Goal: Transaction & Acquisition: Purchase product/service

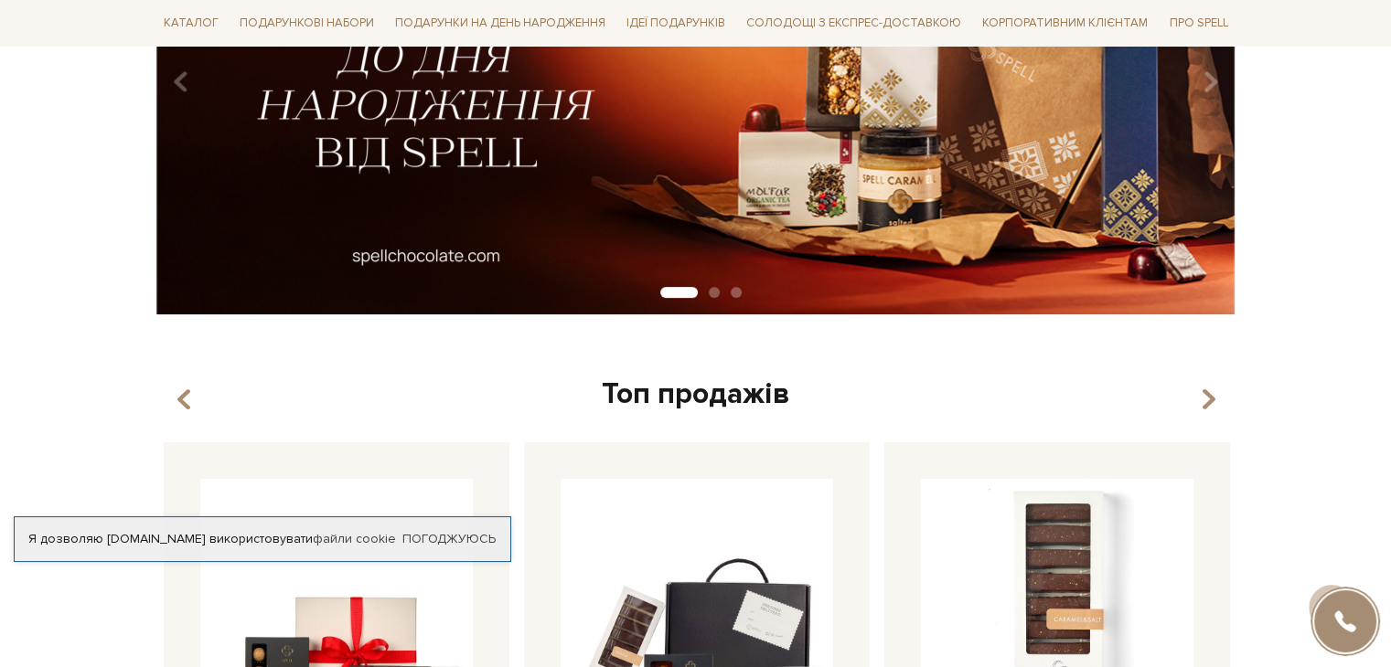
scroll to position [823, 0]
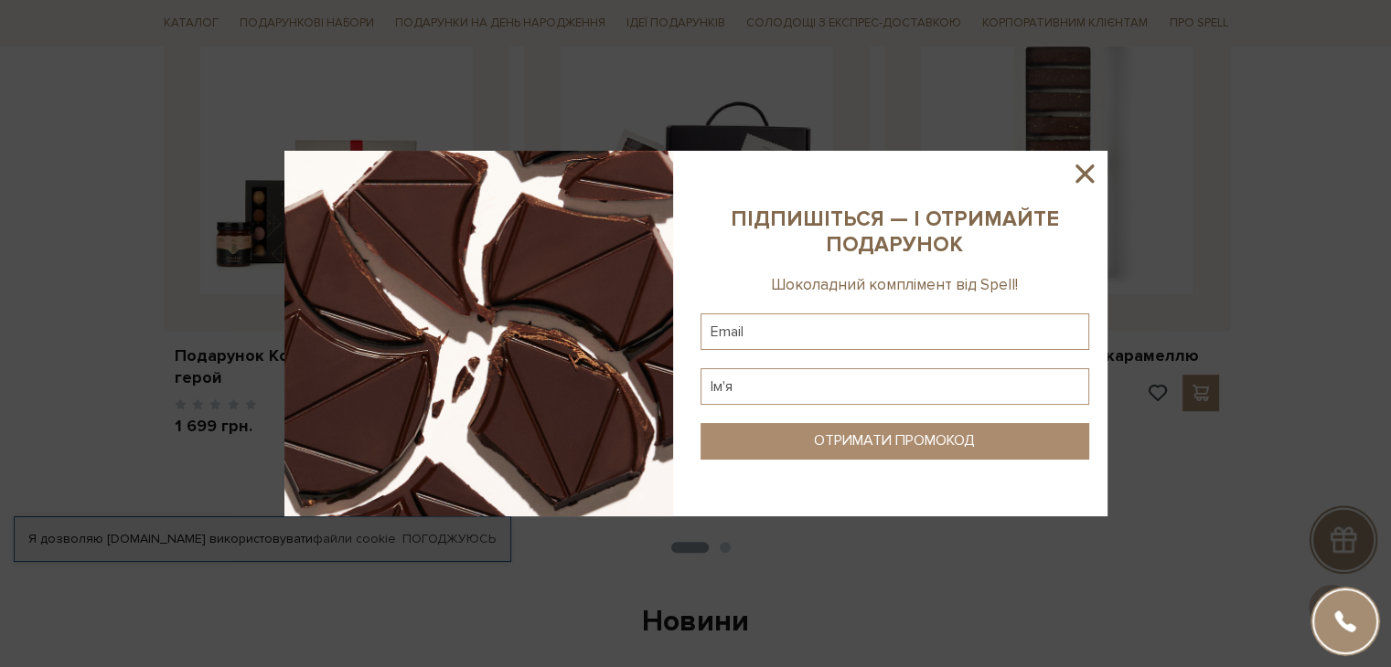
click at [1075, 162] on icon at bounding box center [1084, 173] width 31 height 31
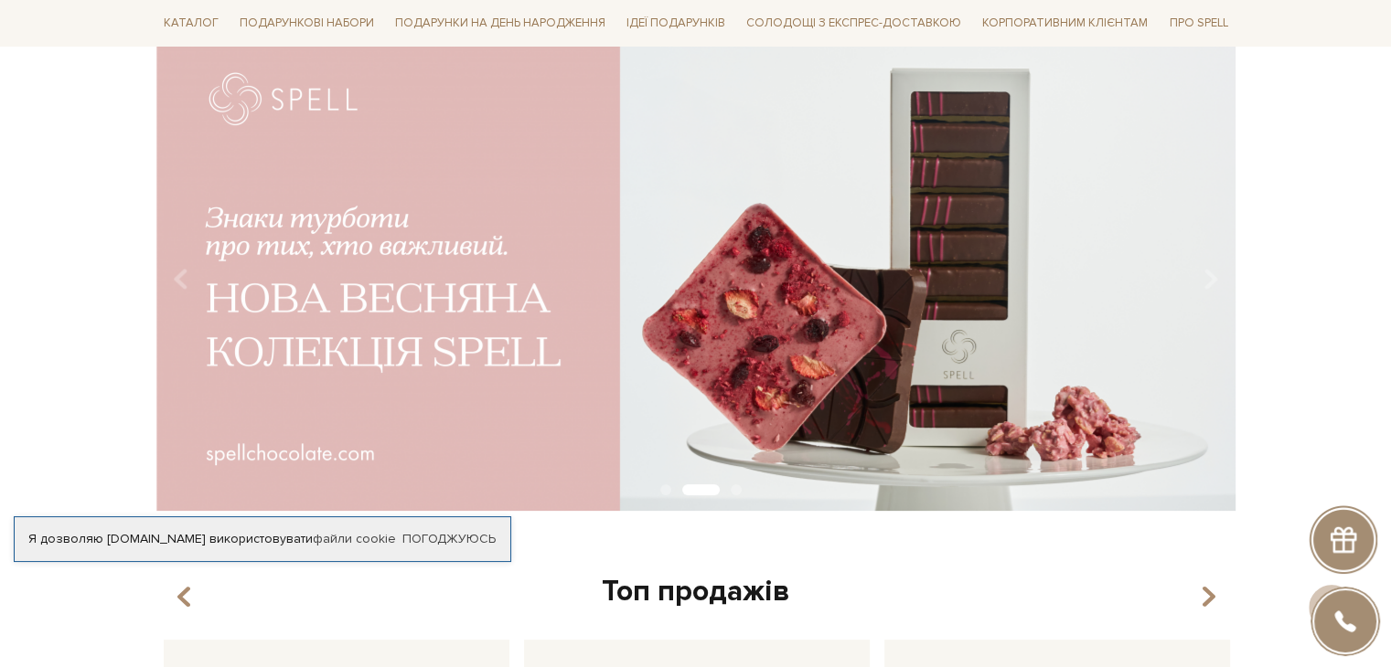
scroll to position [0, 0]
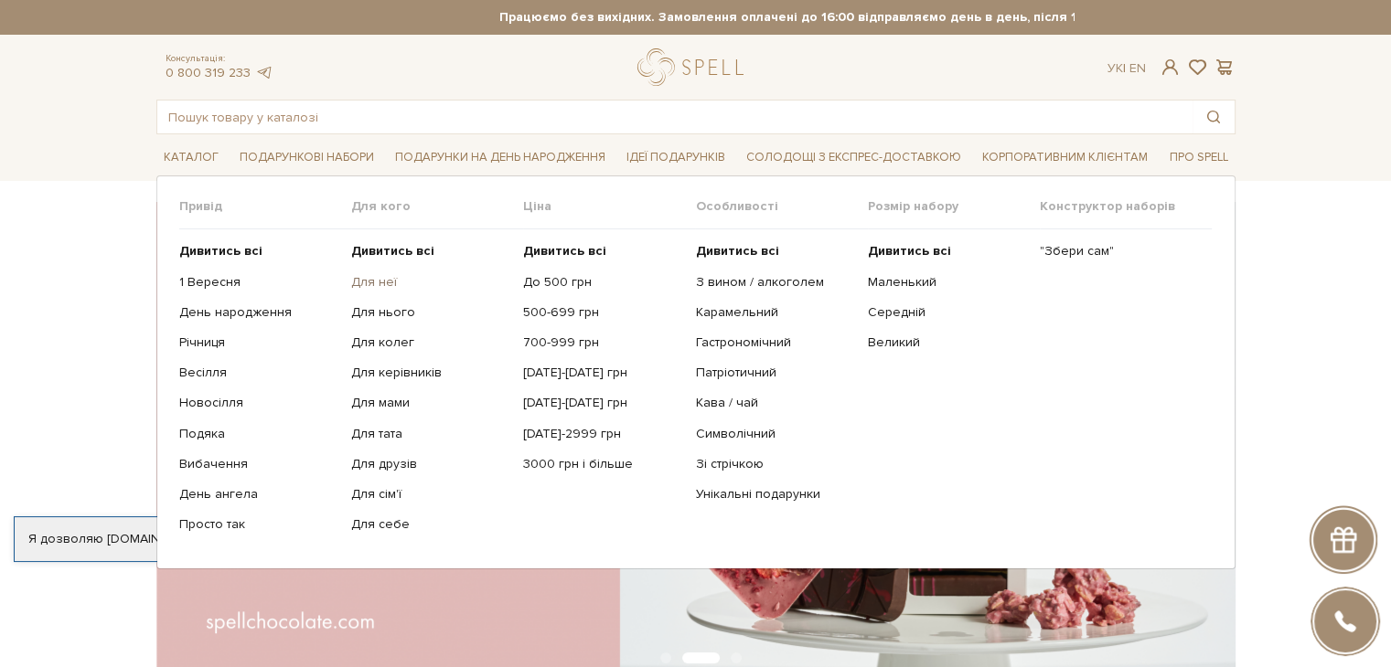
click at [373, 286] on link "Для неї" at bounding box center [430, 282] width 158 height 16
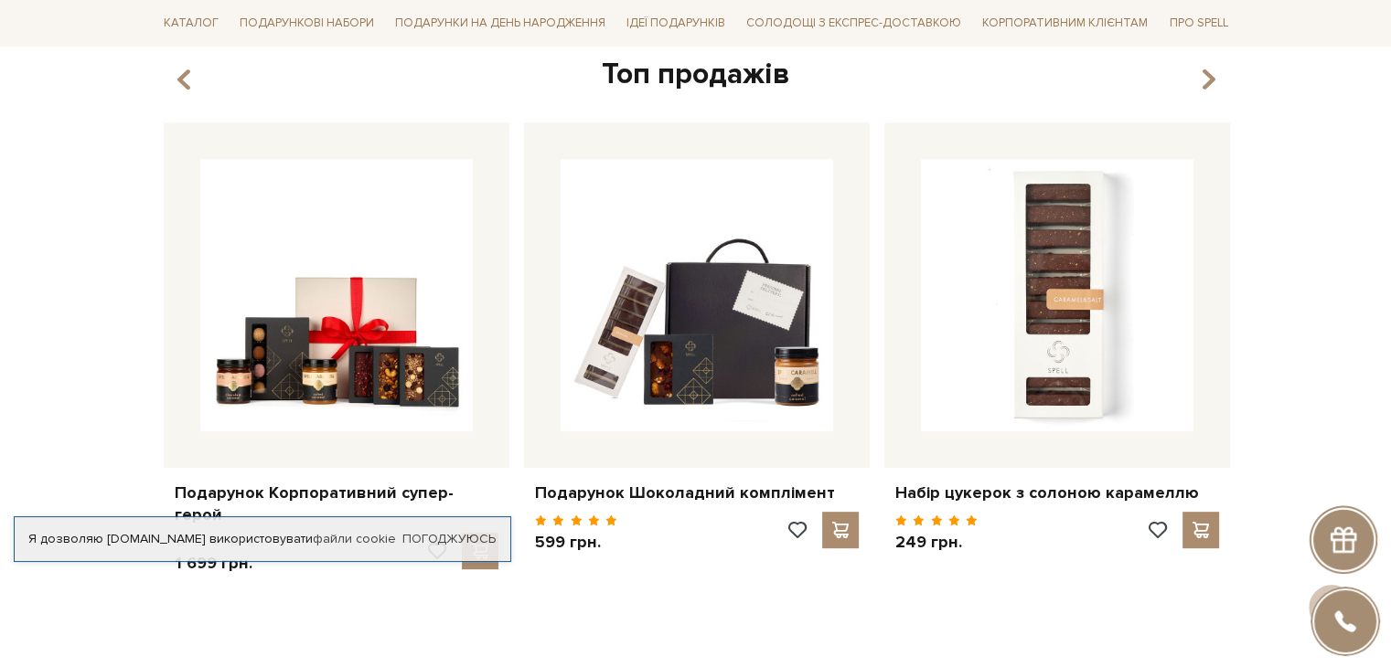
scroll to position [731, 0]
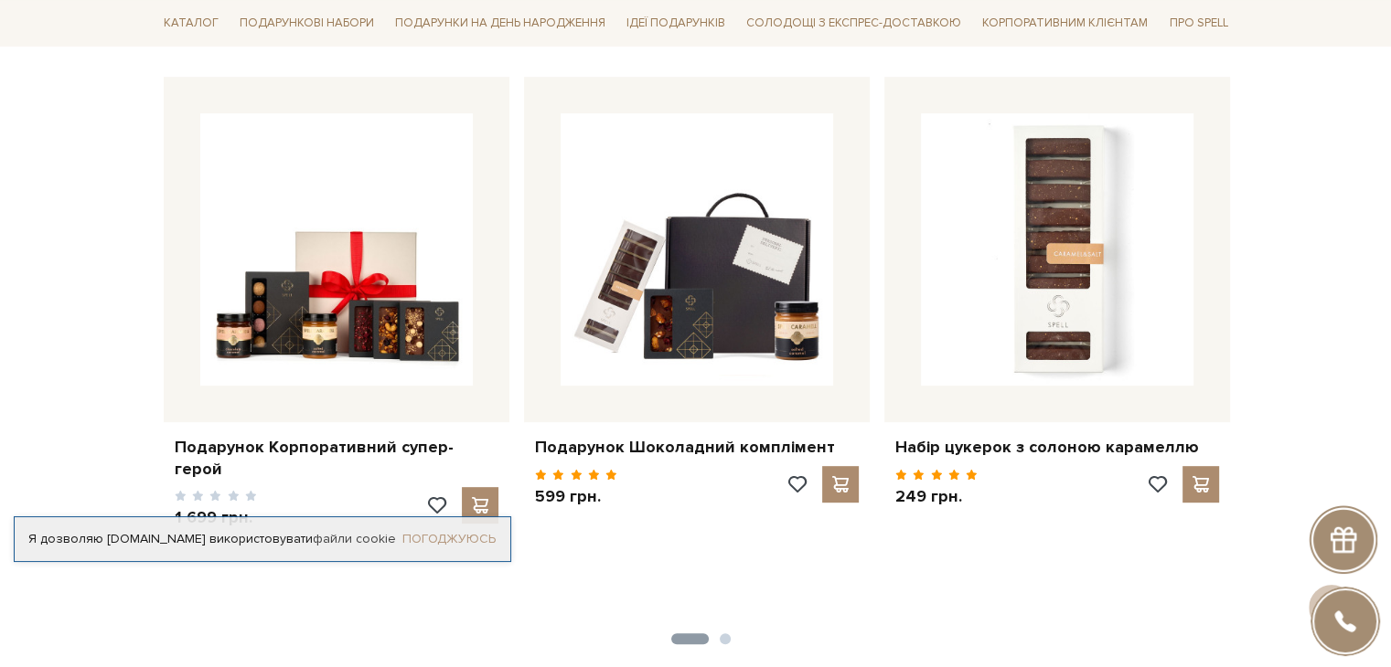
click at [484, 531] on link "Погоджуюсь" at bounding box center [448, 539] width 93 height 16
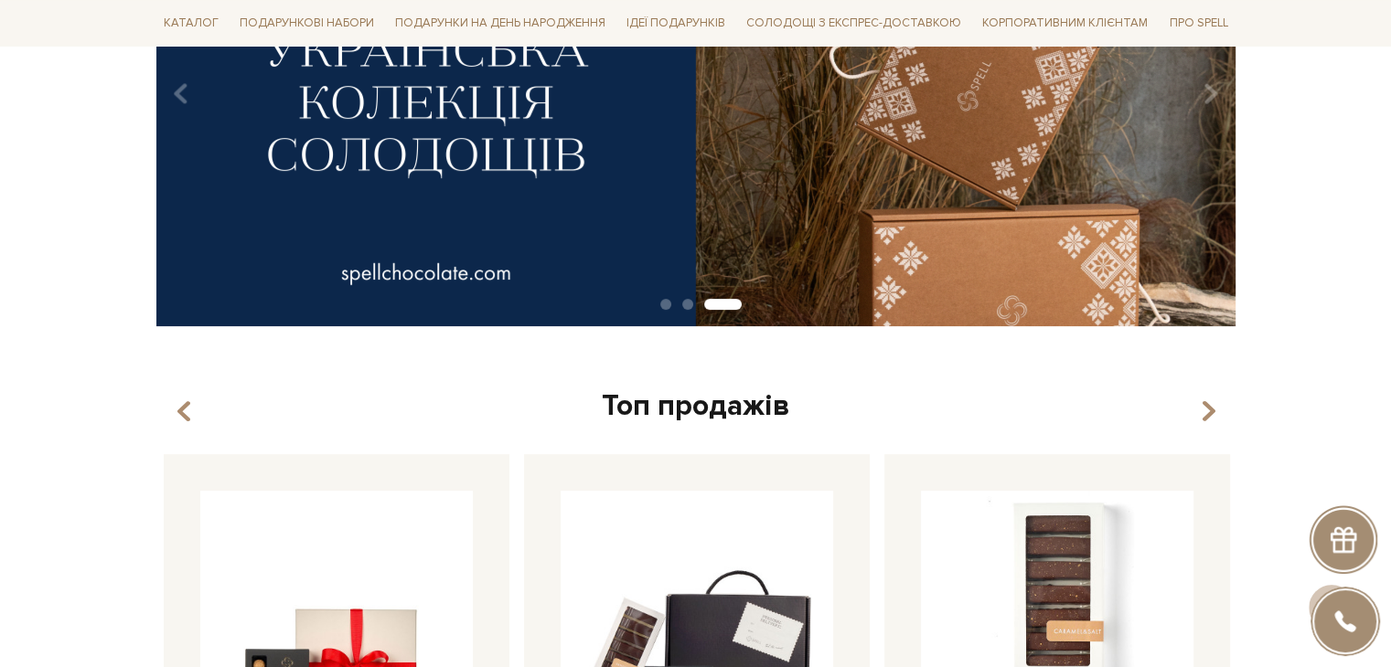
scroll to position [274, 0]
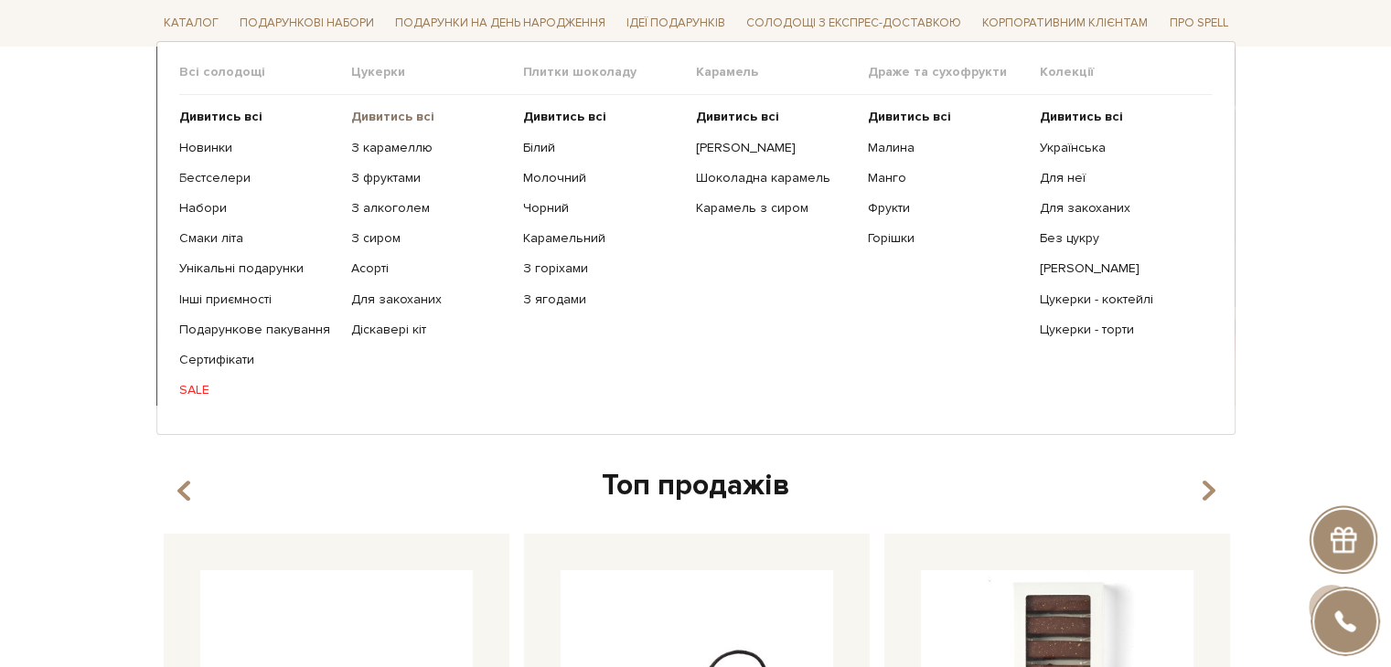
click at [375, 122] on b "Дивитись всі" at bounding box center [392, 117] width 83 height 16
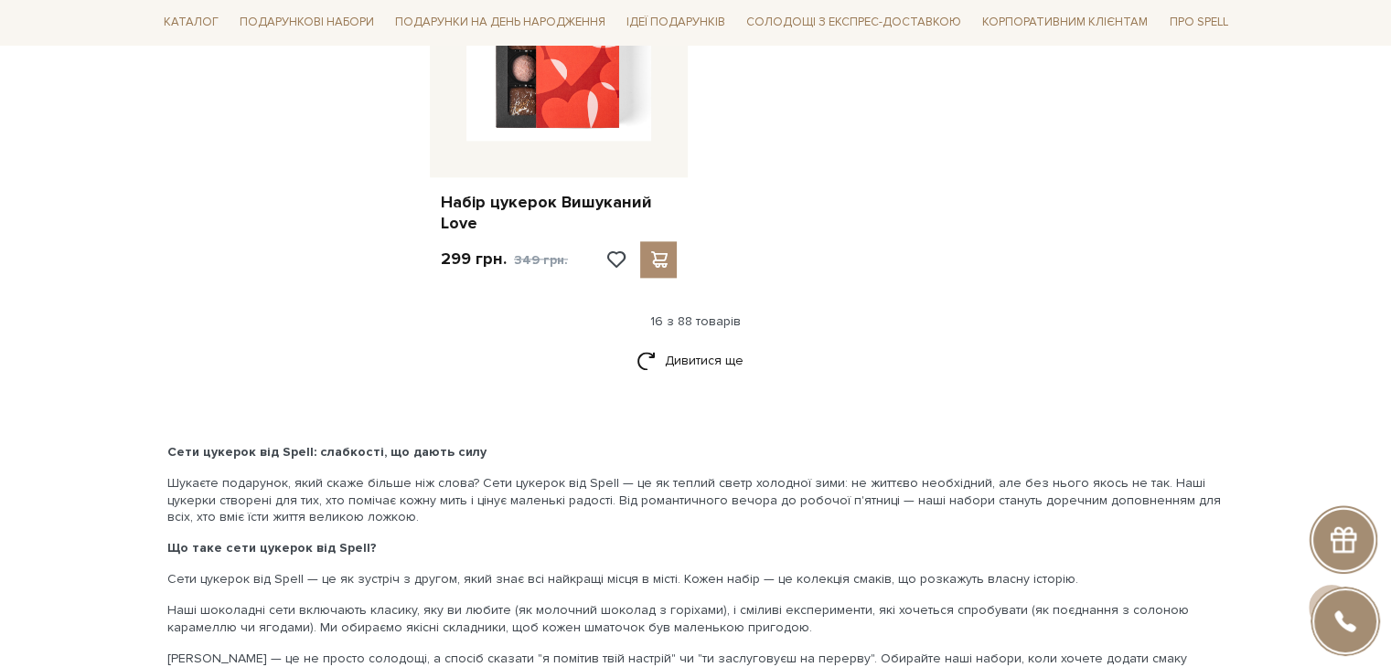
scroll to position [2286, 0]
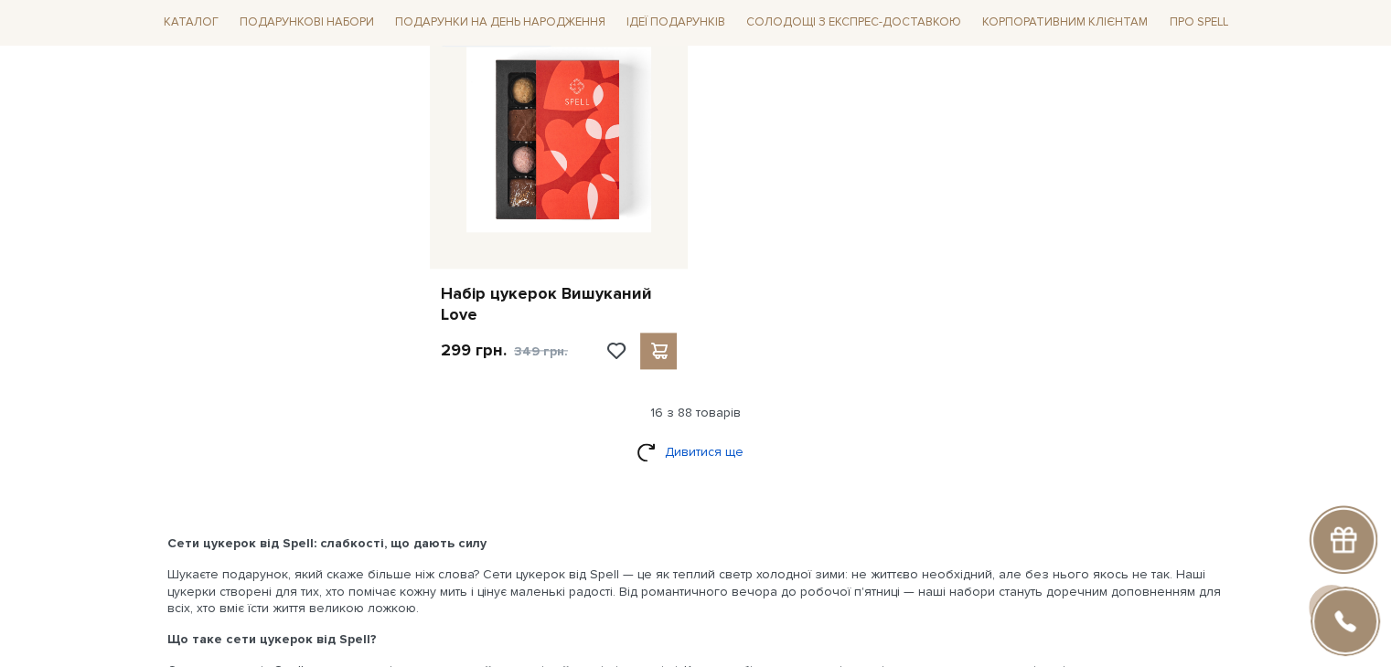
click at [678, 454] on link "Дивитися ще" at bounding box center [695, 452] width 119 height 32
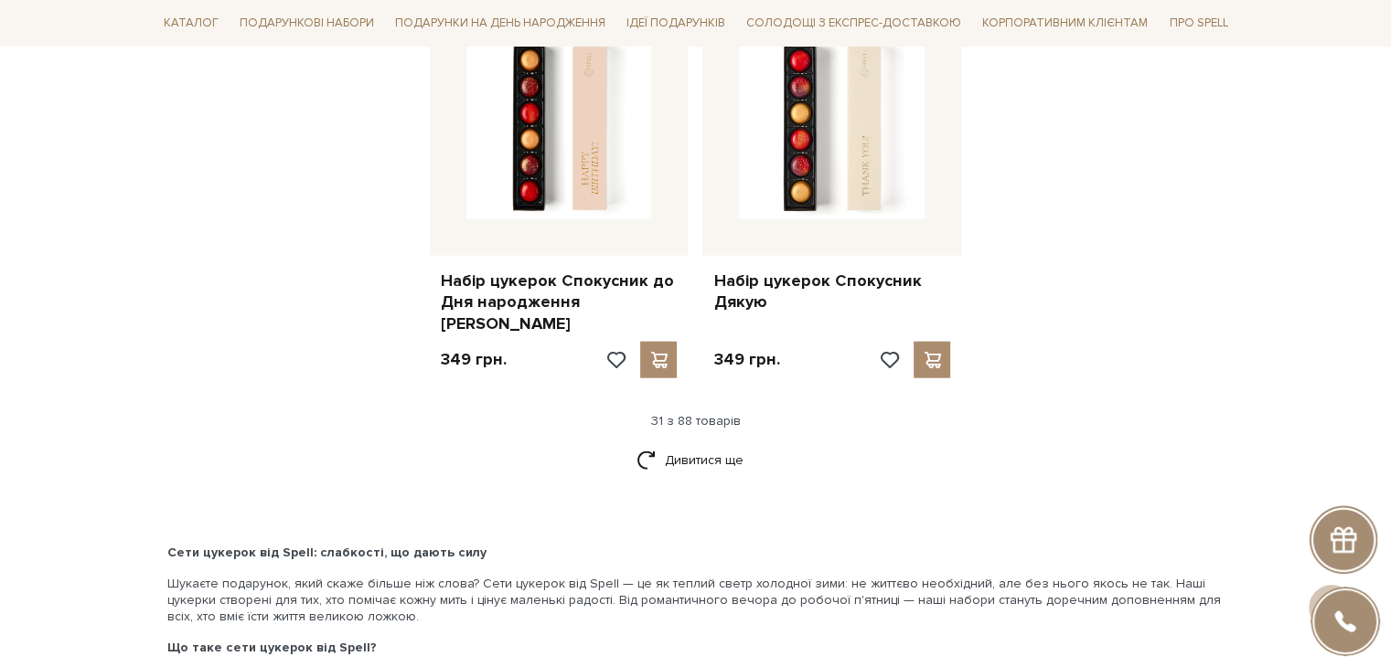
scroll to position [4298, 0]
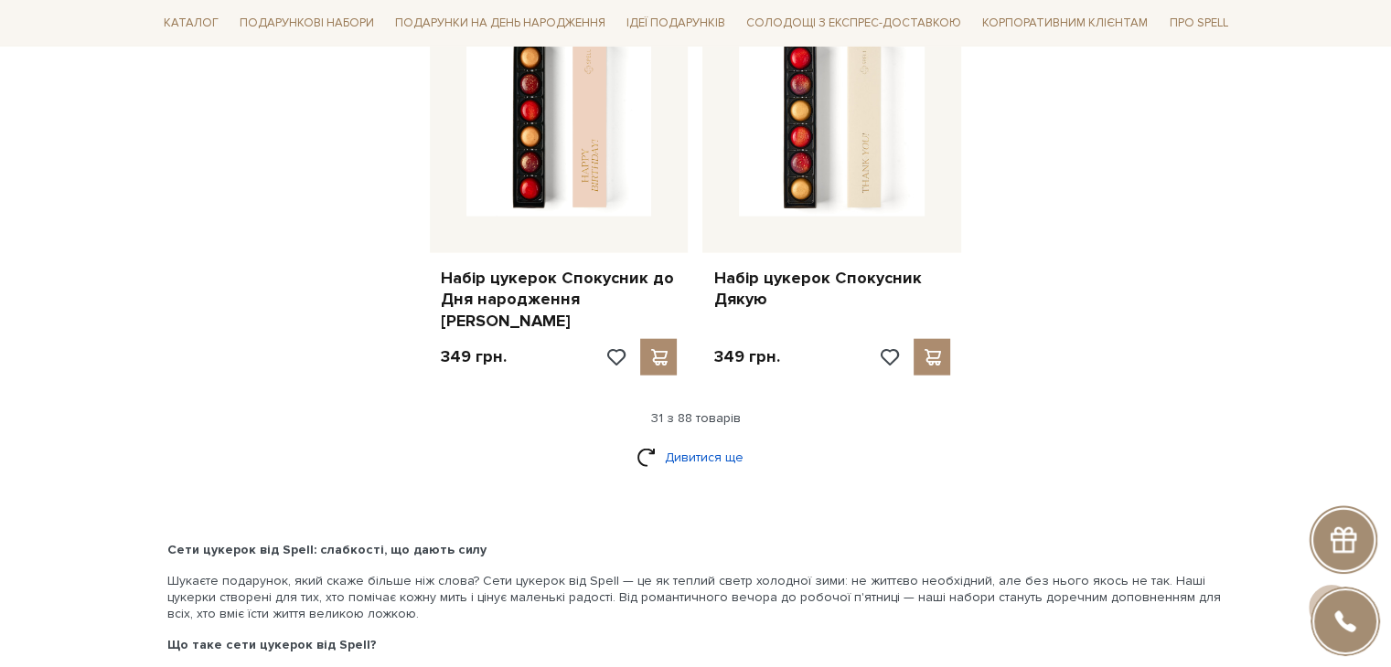
click at [666, 442] on link "Дивитися ще" at bounding box center [695, 458] width 119 height 32
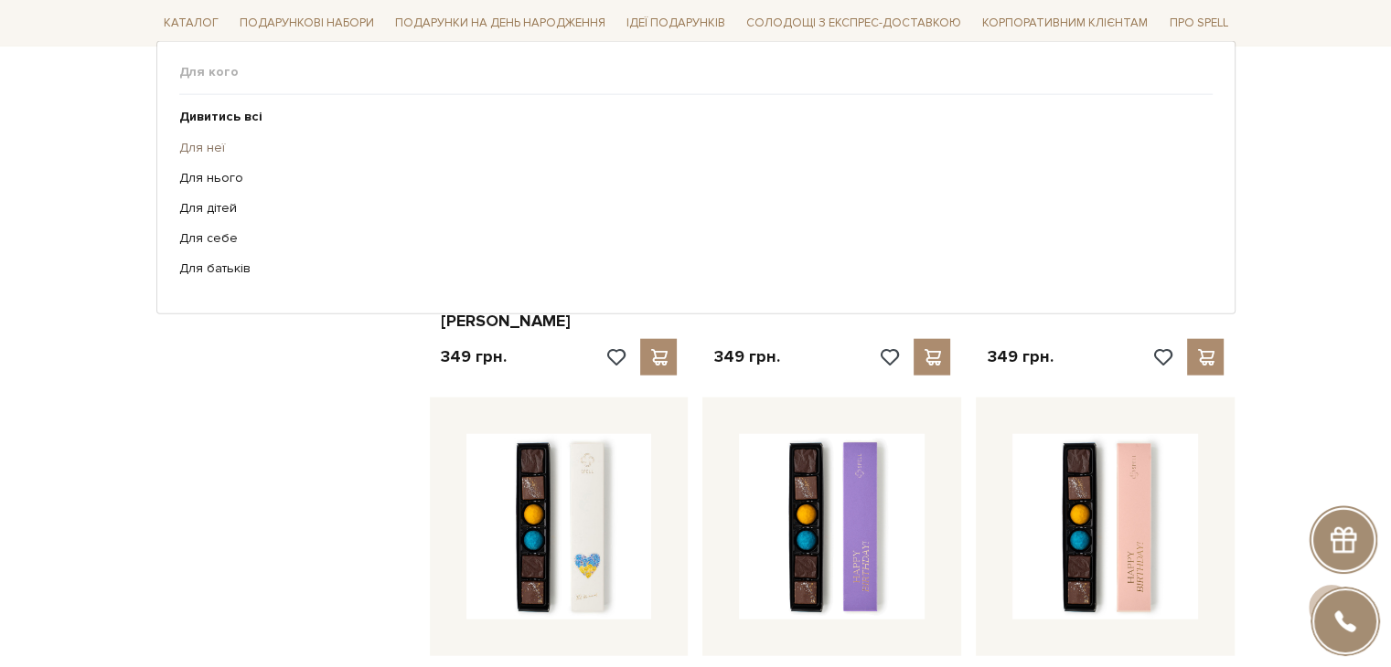
click at [211, 143] on link "Для неї" at bounding box center [689, 147] width 1020 height 16
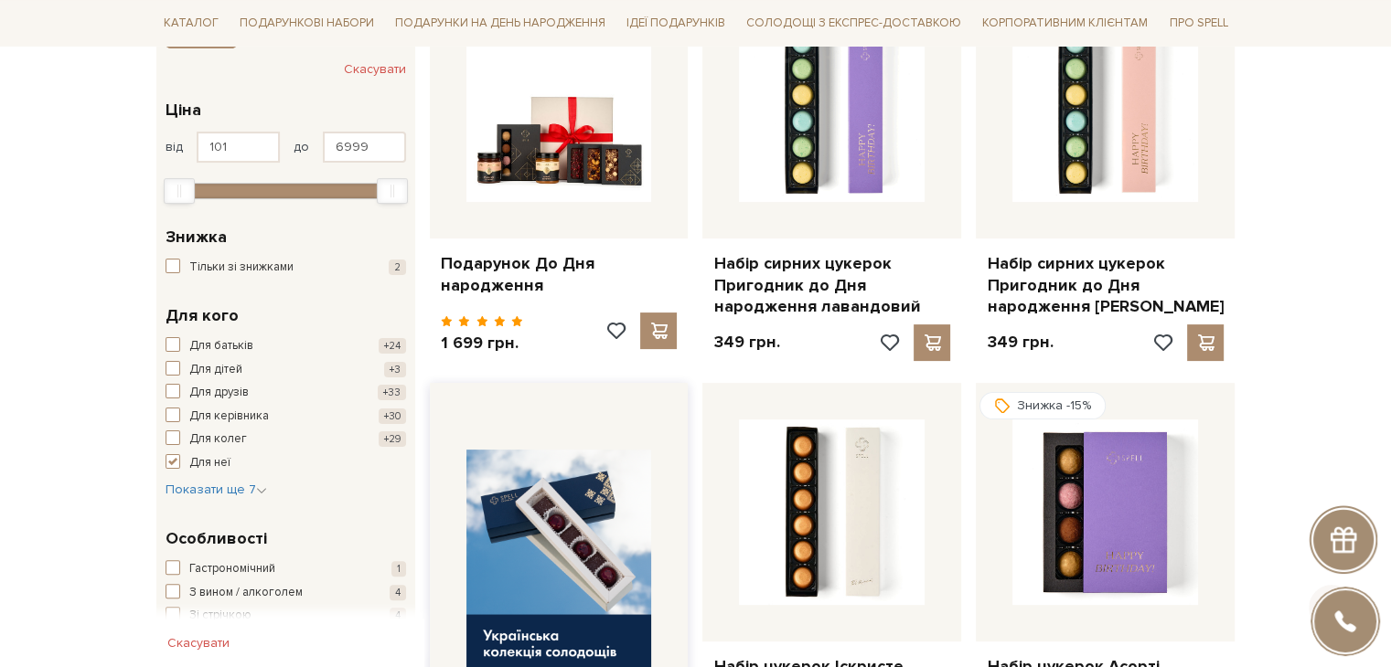
scroll to position [549, 0]
